Goal: Contribute content: Contribute content

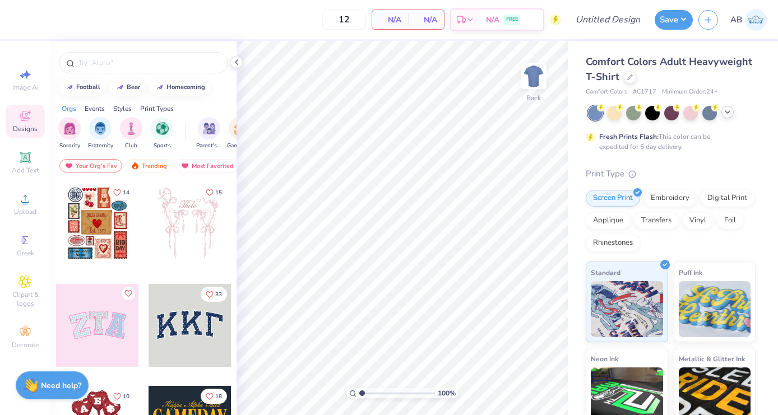
click at [725, 111] on polyline at bounding box center [727, 112] width 4 height 2
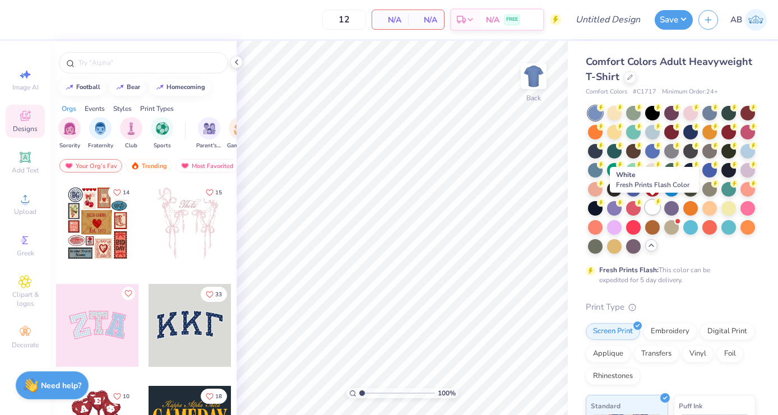
click at [651, 208] on div at bounding box center [652, 207] width 15 height 15
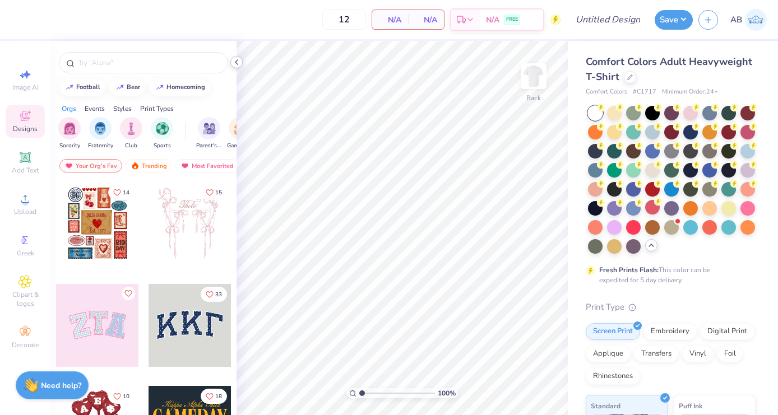
click at [234, 61] on icon at bounding box center [236, 62] width 9 height 9
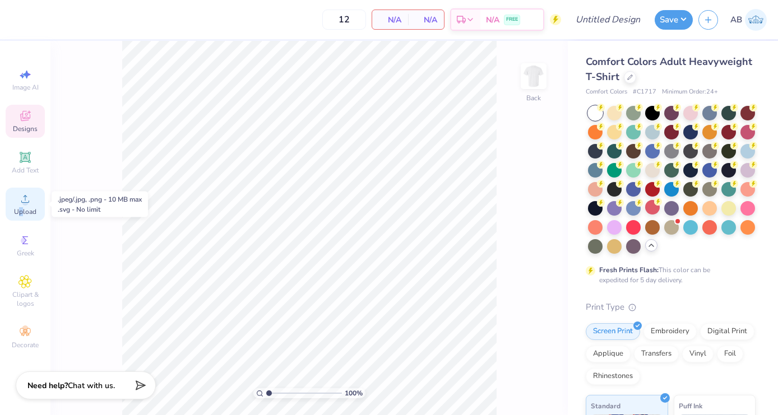
click at [21, 213] on span "Upload" at bounding box center [25, 211] width 22 height 9
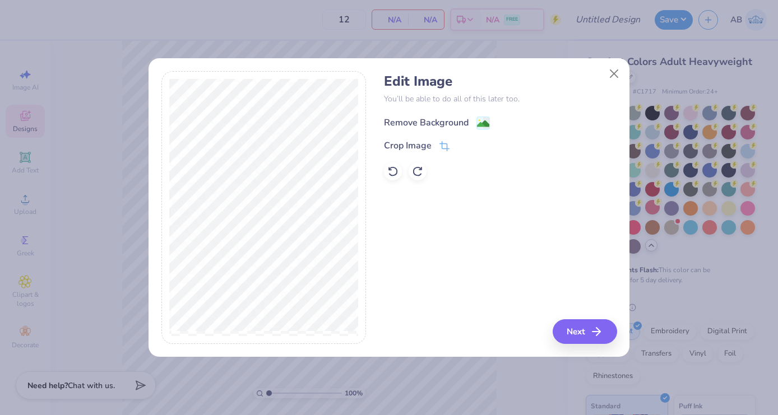
click at [483, 123] on image at bounding box center [483, 124] width 12 height 12
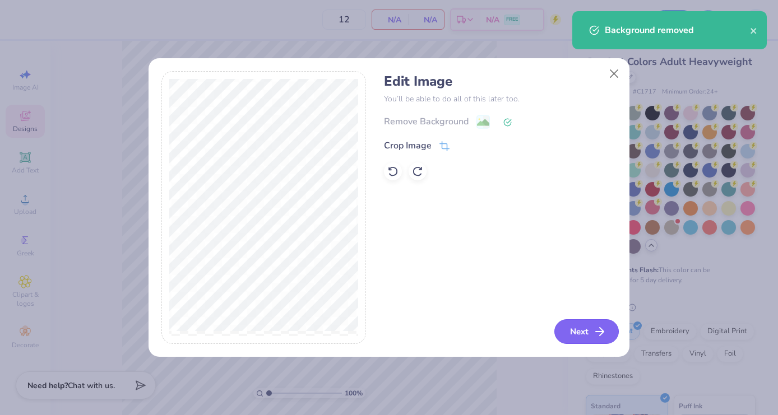
click at [604, 329] on icon "button" at bounding box center [599, 331] width 13 height 13
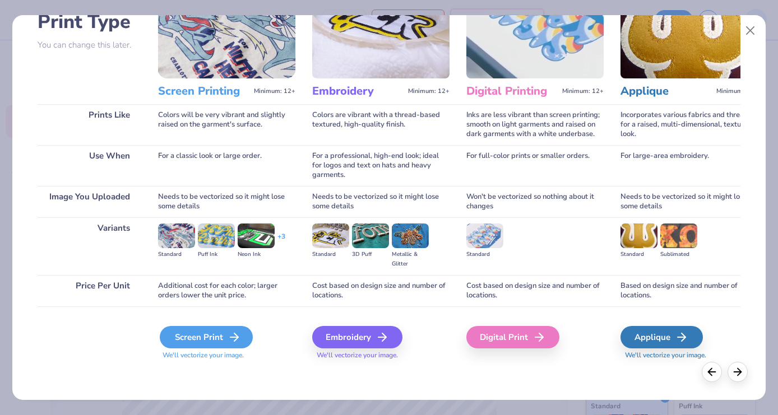
scroll to position [87, 0]
click at [226, 345] on div "Screen Print" at bounding box center [206, 337] width 93 height 22
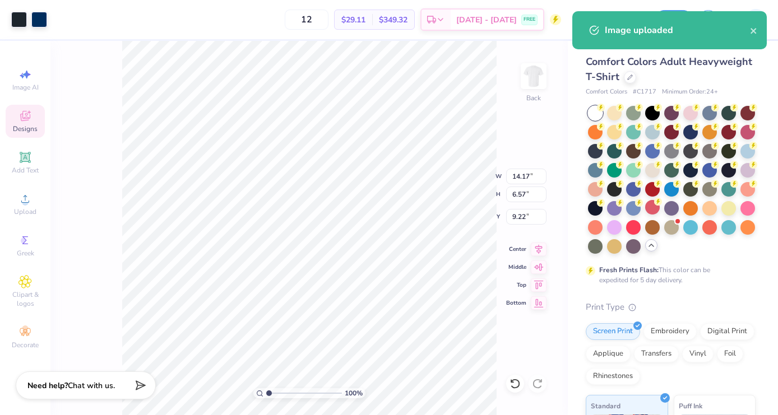
type input "10.21"
type input "4.73"
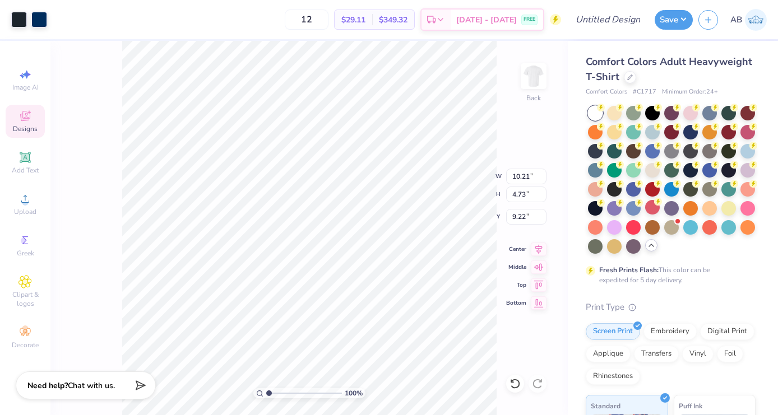
type input "3.00"
click at [24, 15] on div at bounding box center [19, 19] width 16 height 16
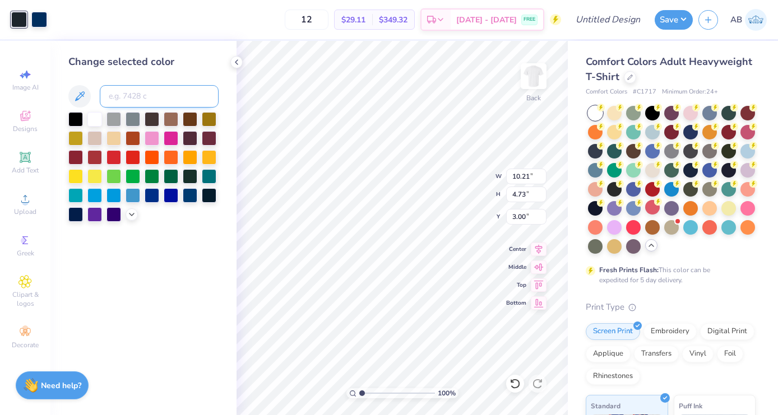
click at [146, 105] on input at bounding box center [159, 96] width 119 height 22
type input "648"
click at [235, 64] on icon at bounding box center [236, 62] width 9 height 9
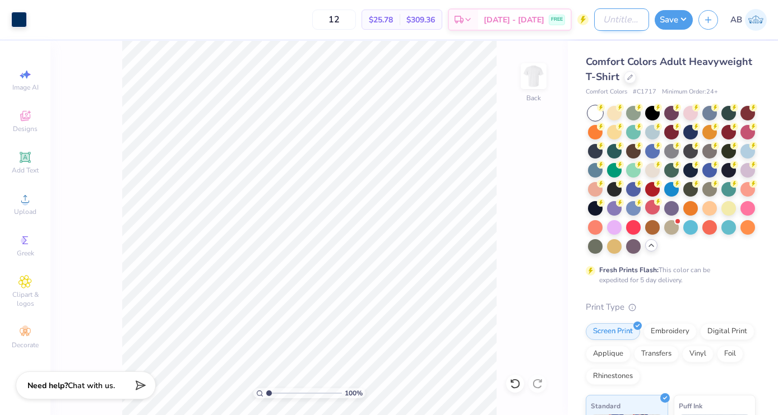
click at [603, 22] on input "Design Title" at bounding box center [621, 19] width 55 height 22
type input "APO Service T Shirt"
click at [503, 189] on div "100 % Back" at bounding box center [308, 228] width 517 height 374
type input "4.86"
type input "2.25"
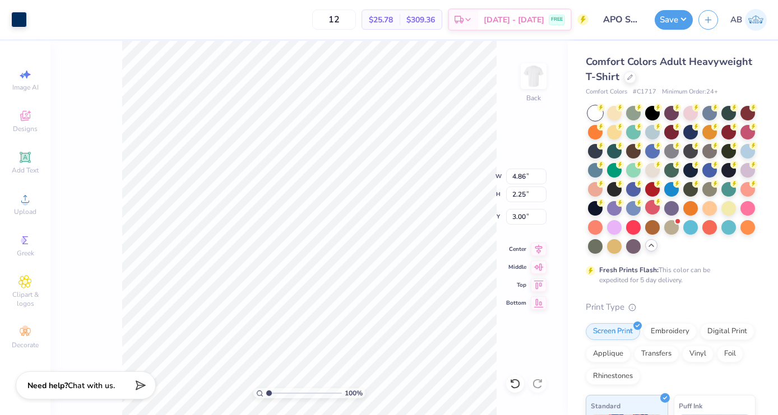
type input "3.55"
drag, startPoint x: 534, startPoint y: 109, endPoint x: 511, endPoint y: 129, distance: 30.6
click at [533, 109] on div "100 % Back W 4.86 4.86 " H 2.25 2.25 " Y 3.55 3.55 " Center Middle Top Bottom" at bounding box center [308, 228] width 517 height 374
click at [511, 129] on div "100 % Back W 4.86 4.86 " H 2.25 2.25 " Y 3.55 3.55 " Center Middle Top Bottom" at bounding box center [308, 228] width 517 height 374
type input "3.50"
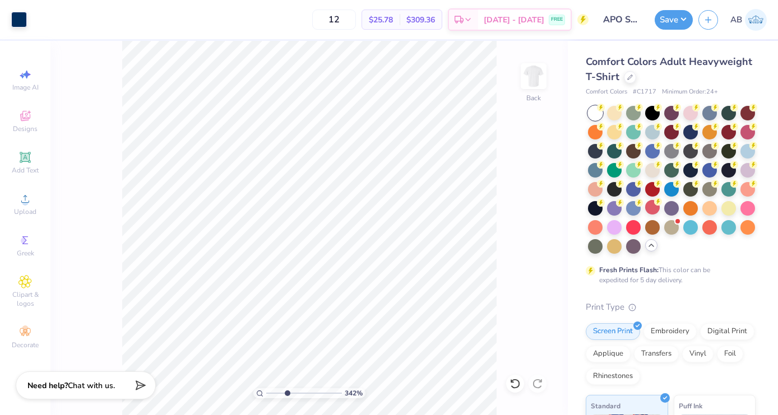
drag, startPoint x: 271, startPoint y: 391, endPoint x: 287, endPoint y: 391, distance: 15.7
click at [287, 391] on input "range" at bounding box center [304, 393] width 76 height 10
drag, startPoint x: 286, startPoint y: 392, endPoint x: 238, endPoint y: 381, distance: 49.4
type input "1"
click at [238, 381] on div "100 %" at bounding box center [309, 228] width 374 height 374
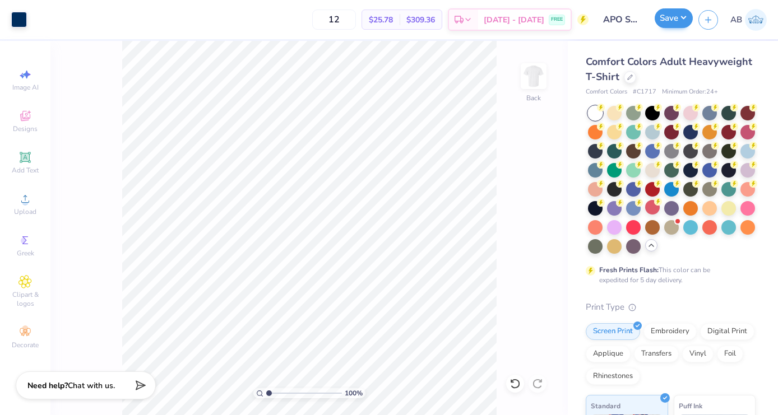
click at [669, 24] on button "Save" at bounding box center [674, 18] width 38 height 20
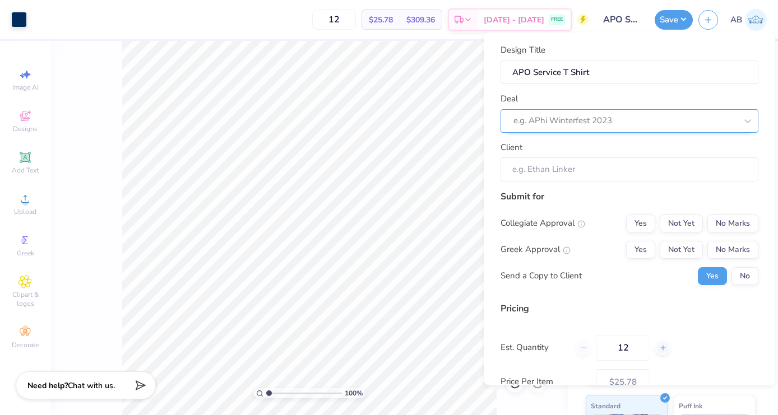
click at [609, 119] on div "e.g. APhi Winterfest 2023" at bounding box center [624, 120] width 223 height 13
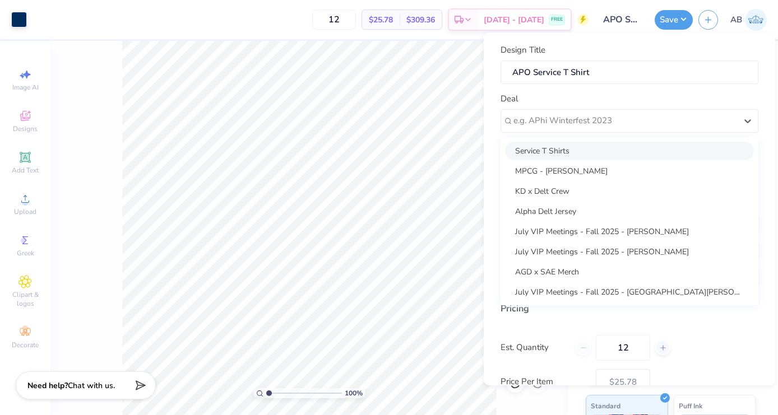
click at [613, 147] on div "Service T Shirts" at bounding box center [629, 151] width 249 height 18
type input "[PERSON_NAME]"
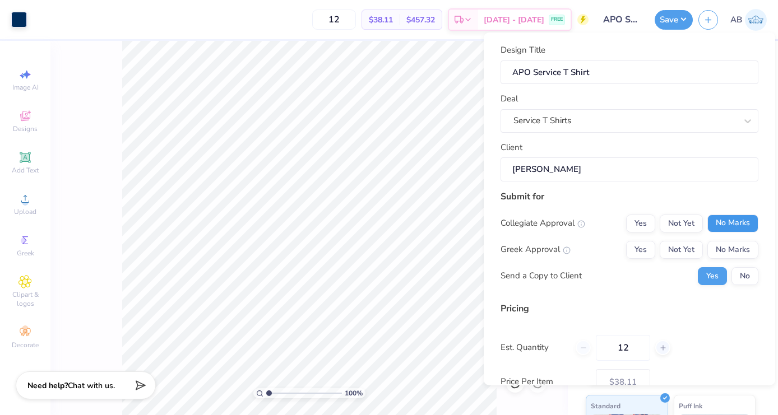
click at [724, 223] on button "No Marks" at bounding box center [732, 224] width 51 height 18
click at [696, 243] on button "Not Yet" at bounding box center [681, 250] width 43 height 18
type input "$30.12"
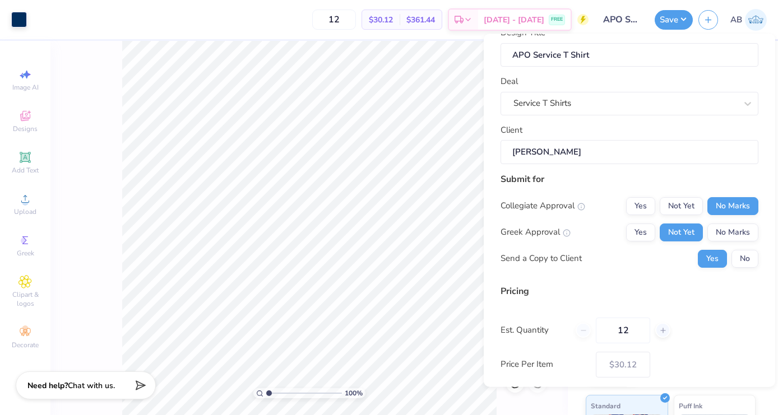
scroll to position [21, 0]
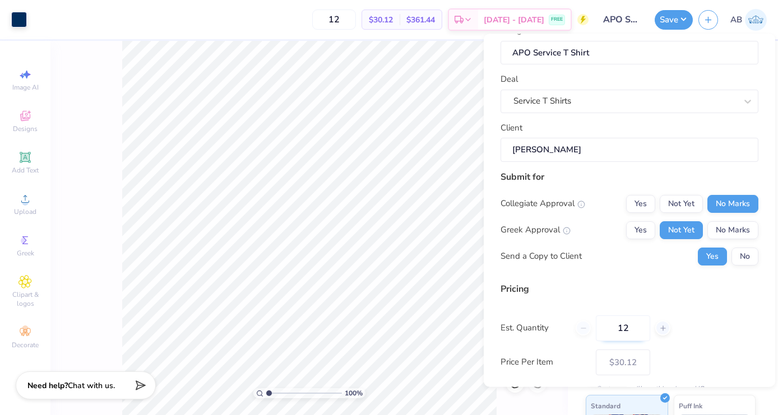
click at [638, 323] on input "12" at bounding box center [623, 328] width 54 height 26
type input "1"
type input "0"
type input "030"
type input "30"
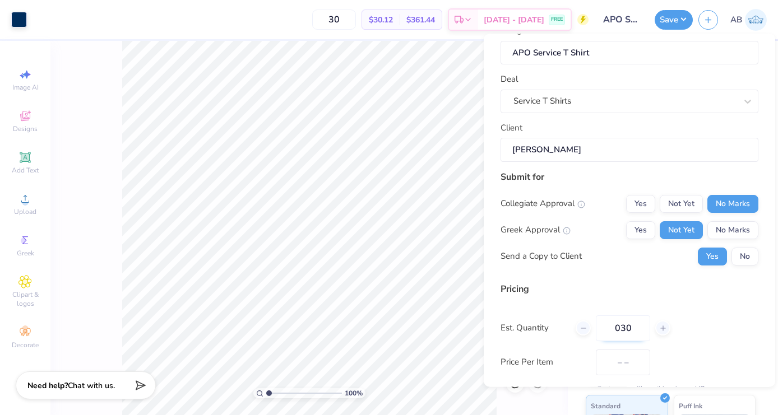
type input "$21.62"
type input "0"
type input "030"
type input "30"
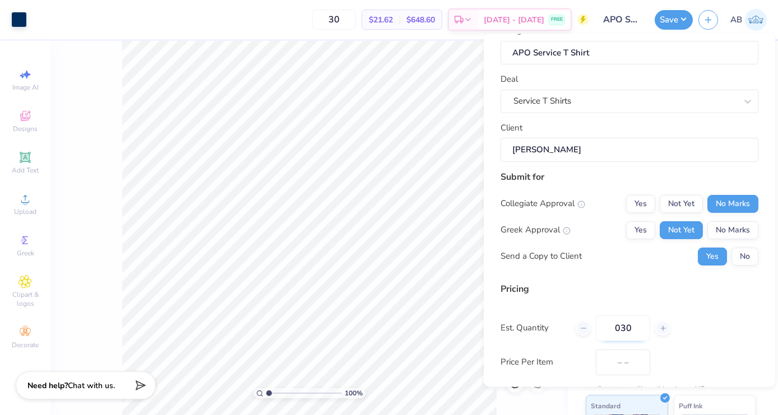
type input "$21.62"
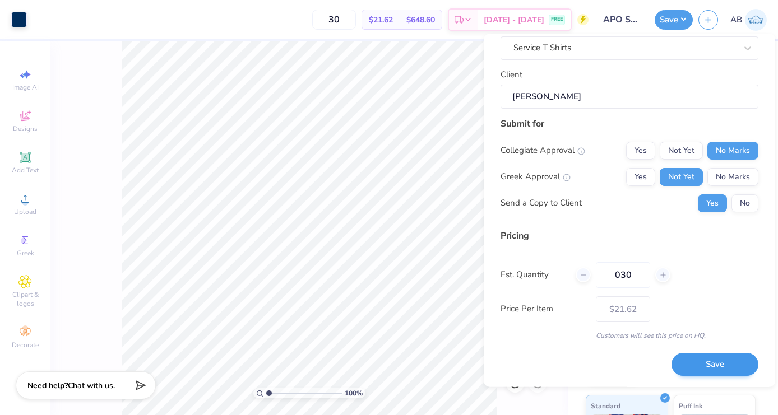
scroll to position [73, 0]
type input "030"
click at [724, 370] on button "Save" at bounding box center [714, 365] width 87 height 23
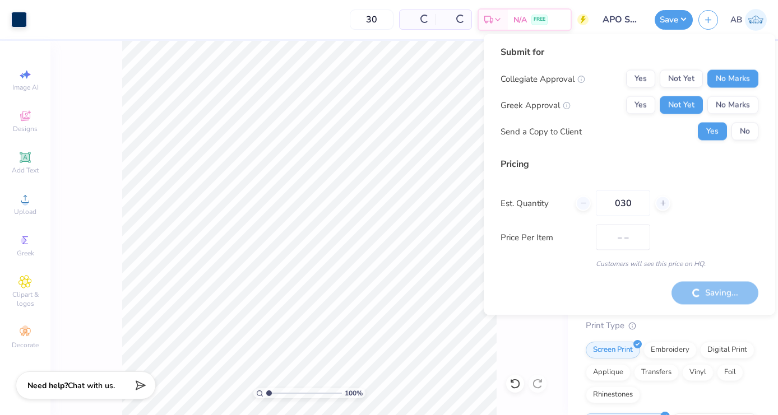
type input "$21.62"
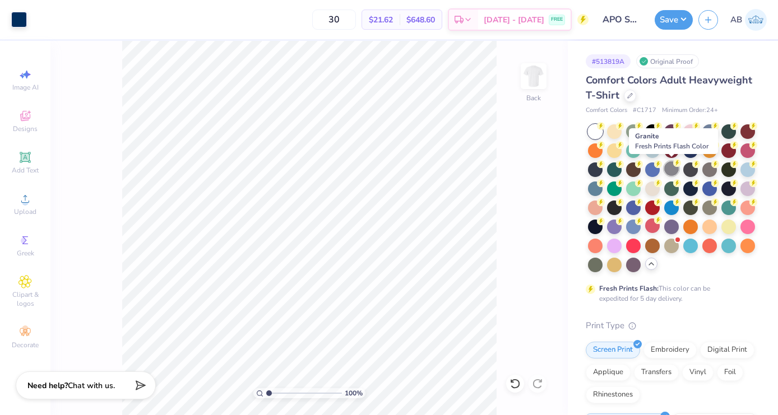
click at [668, 172] on div at bounding box center [671, 168] width 15 height 15
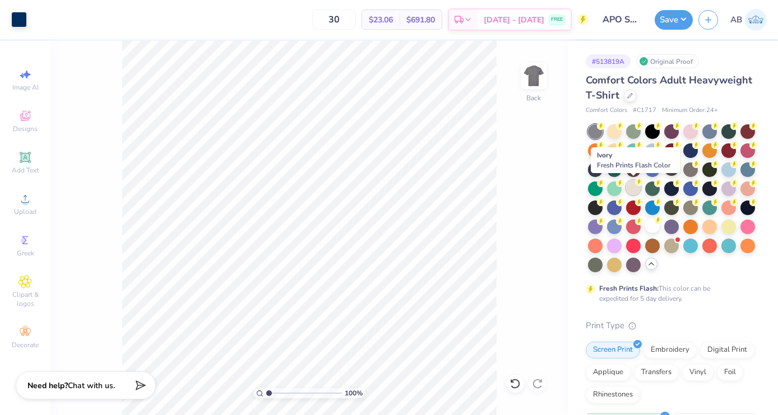
click at [631, 190] on div at bounding box center [633, 187] width 15 height 15
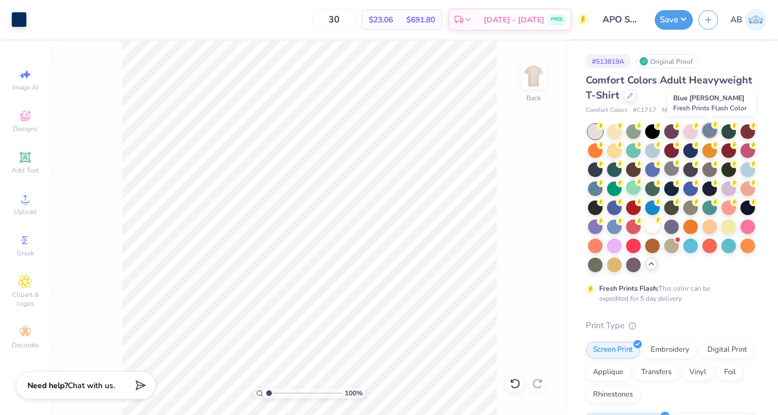
click at [713, 131] on div at bounding box center [709, 130] width 15 height 15
